Goal: Information Seeking & Learning: Learn about a topic

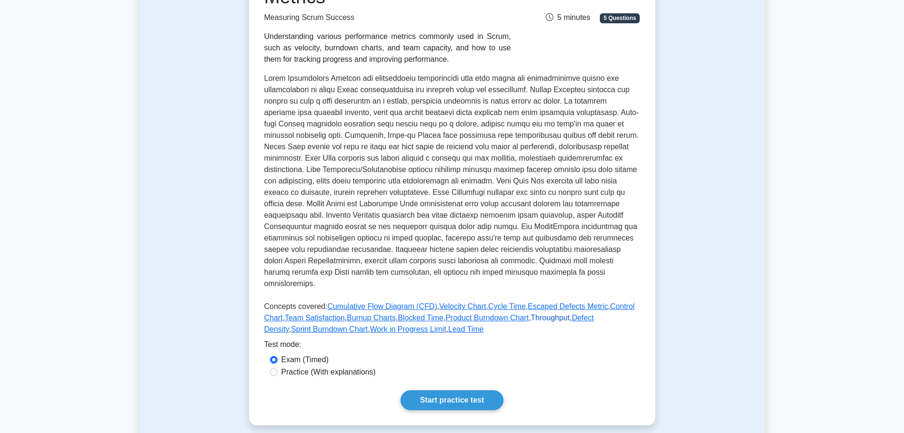
click at [531, 313] on link "Throughput" at bounding box center [550, 317] width 39 height 8
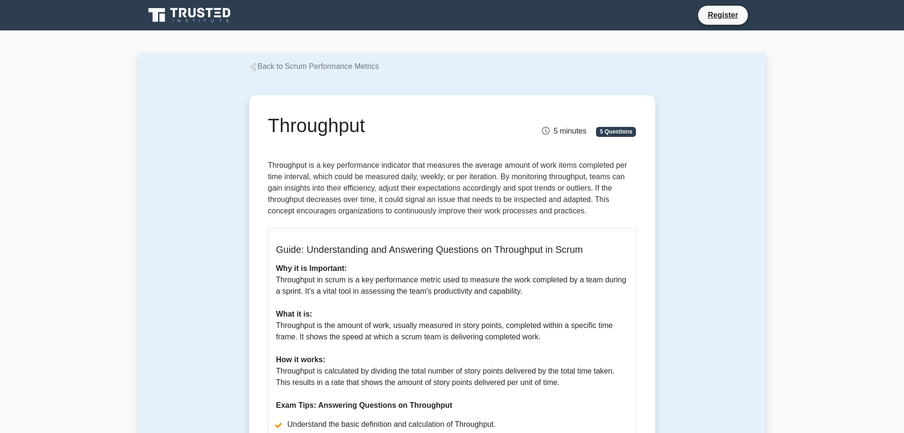
click at [706, 313] on div "Throughput 5 minutes 5 Questions Guide: Understanding and Answering Questions o…" at bounding box center [452, 366] width 627 height 589
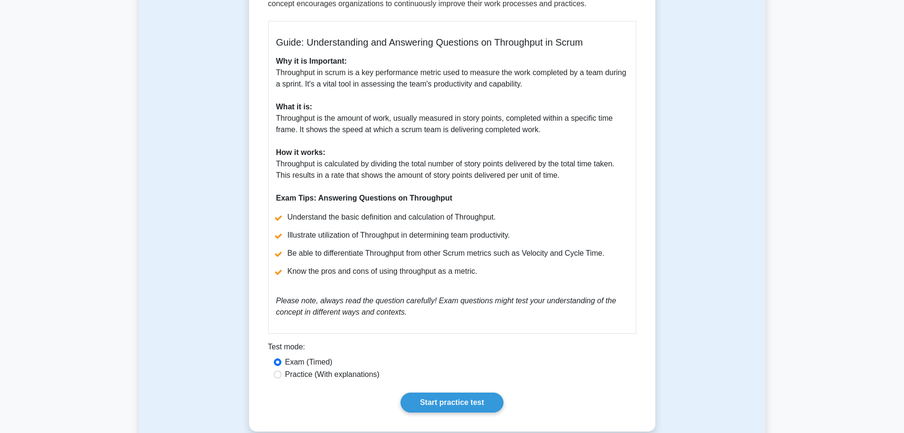
scroll to position [210, 0]
